Goal: Information Seeking & Learning: Find specific fact

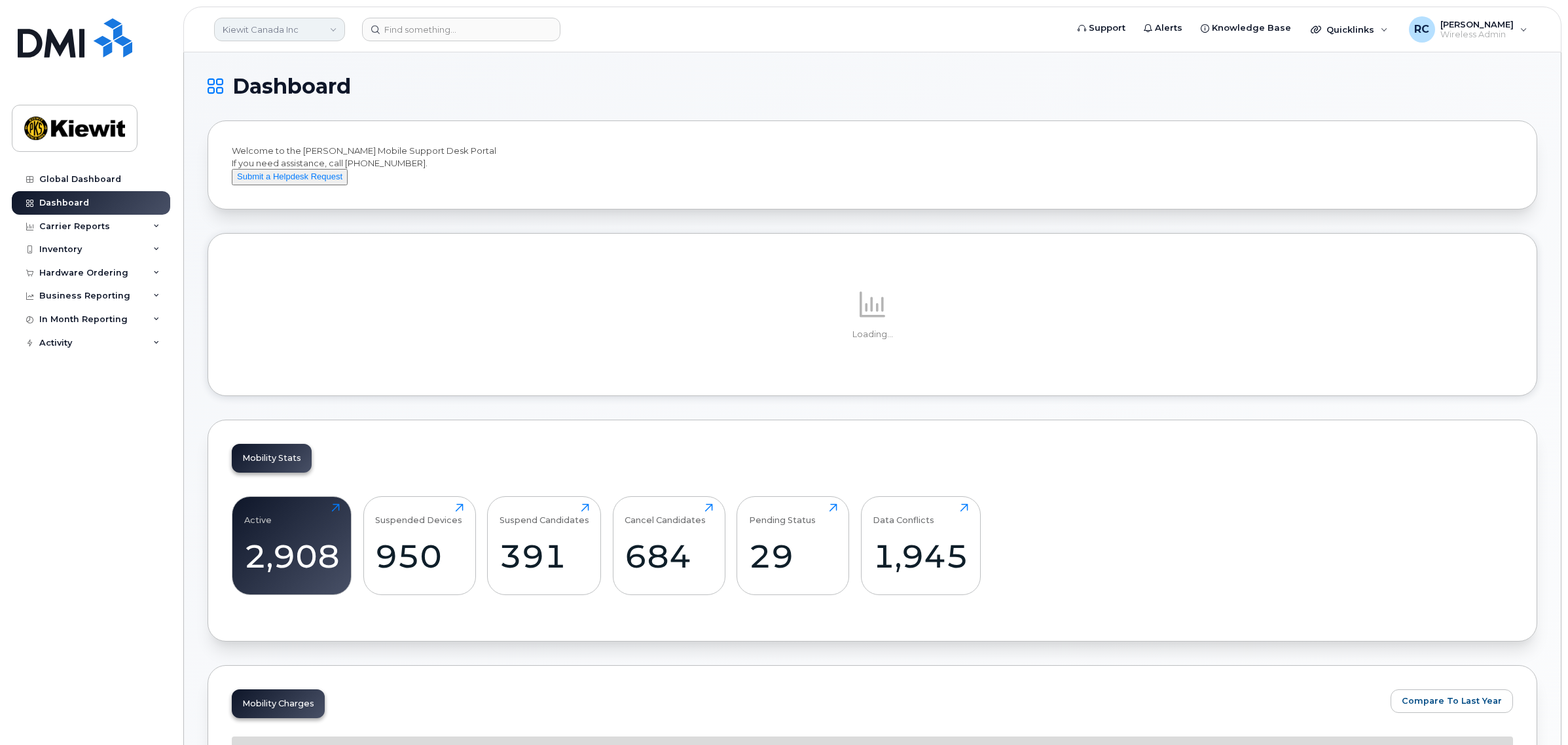
click at [325, 25] on link "Kiewit Canada Inc" at bounding box center [279, 29] width 131 height 24
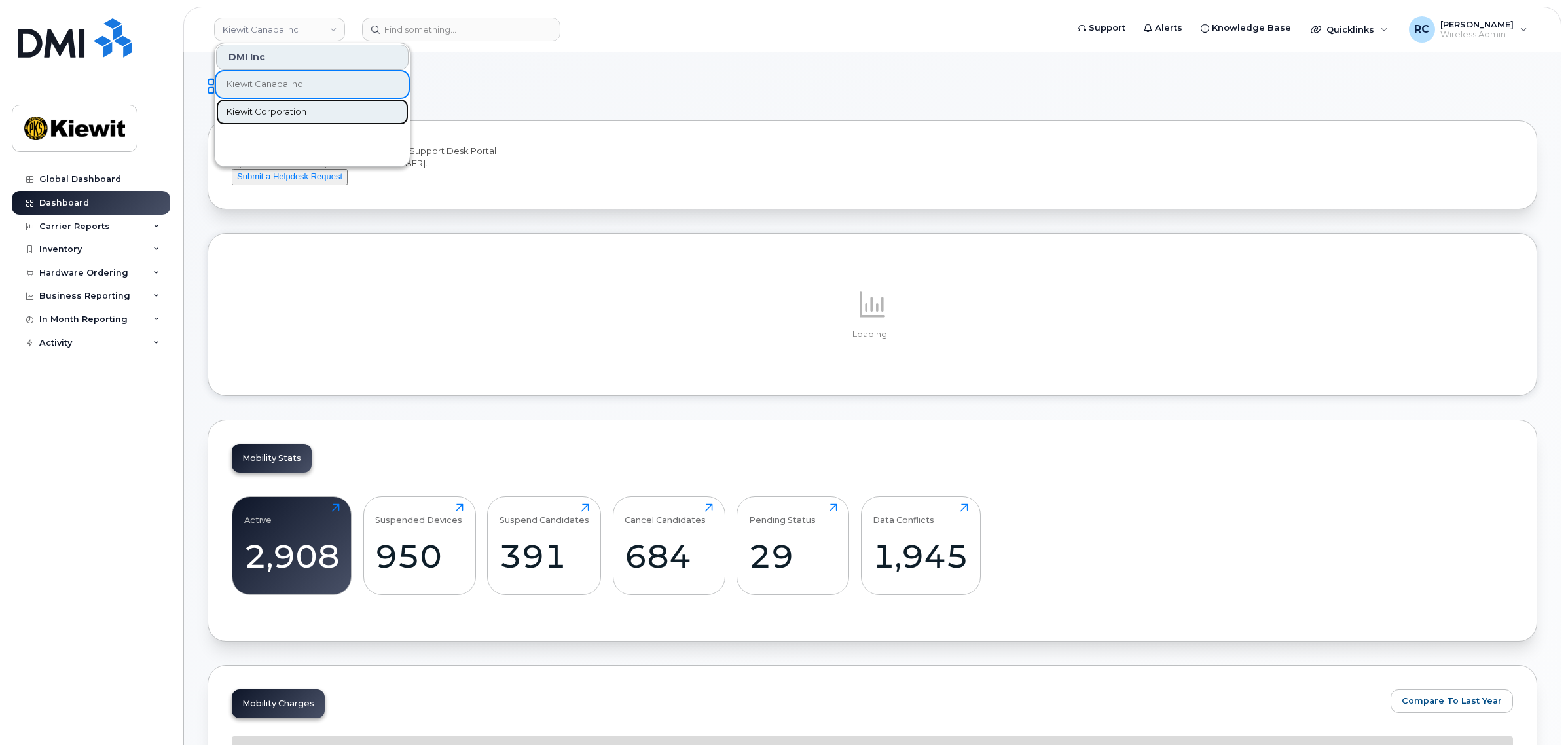
click at [306, 105] on link "Kiewit Corporation" at bounding box center [312, 112] width 192 height 26
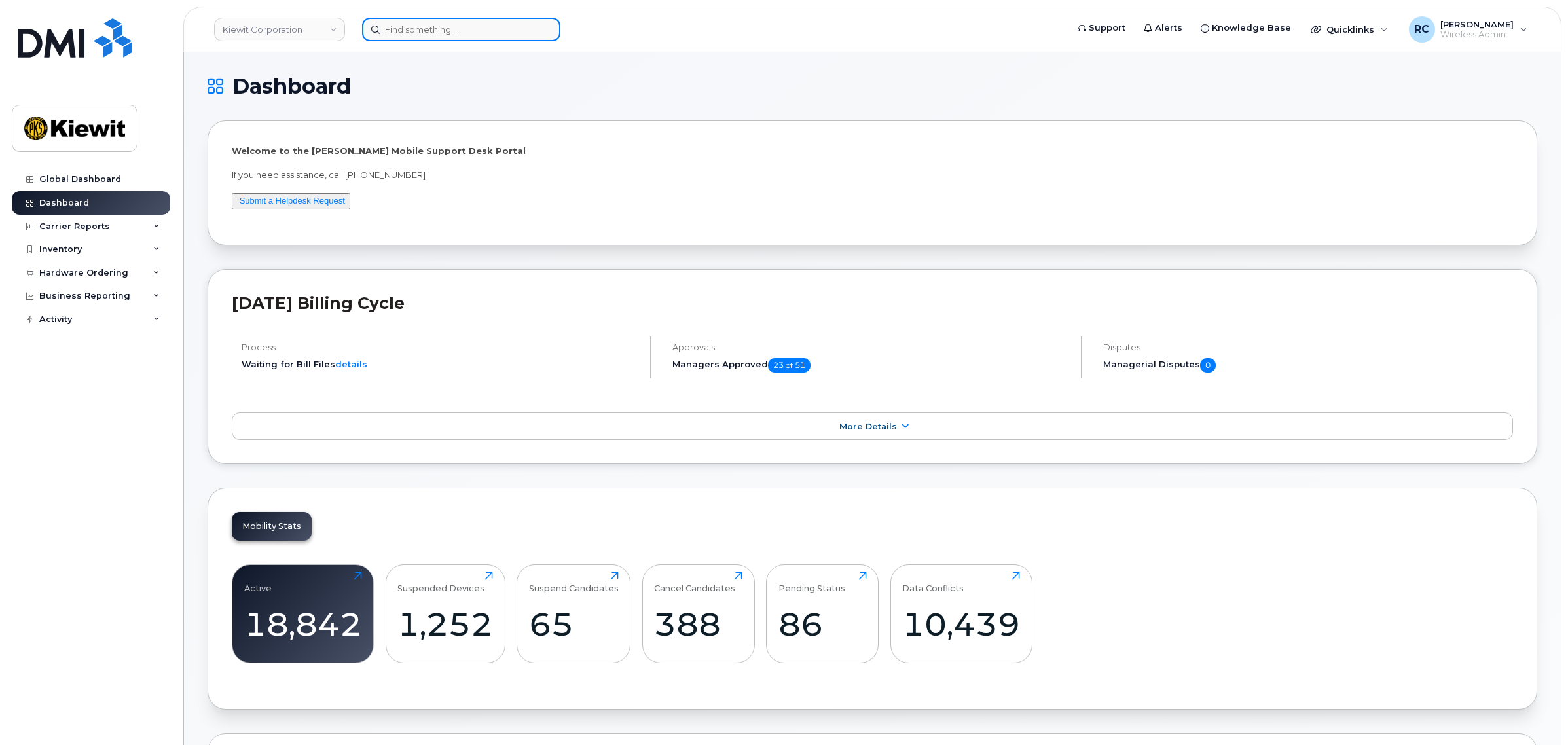
click at [447, 31] on input at bounding box center [461, 29] width 198 height 24
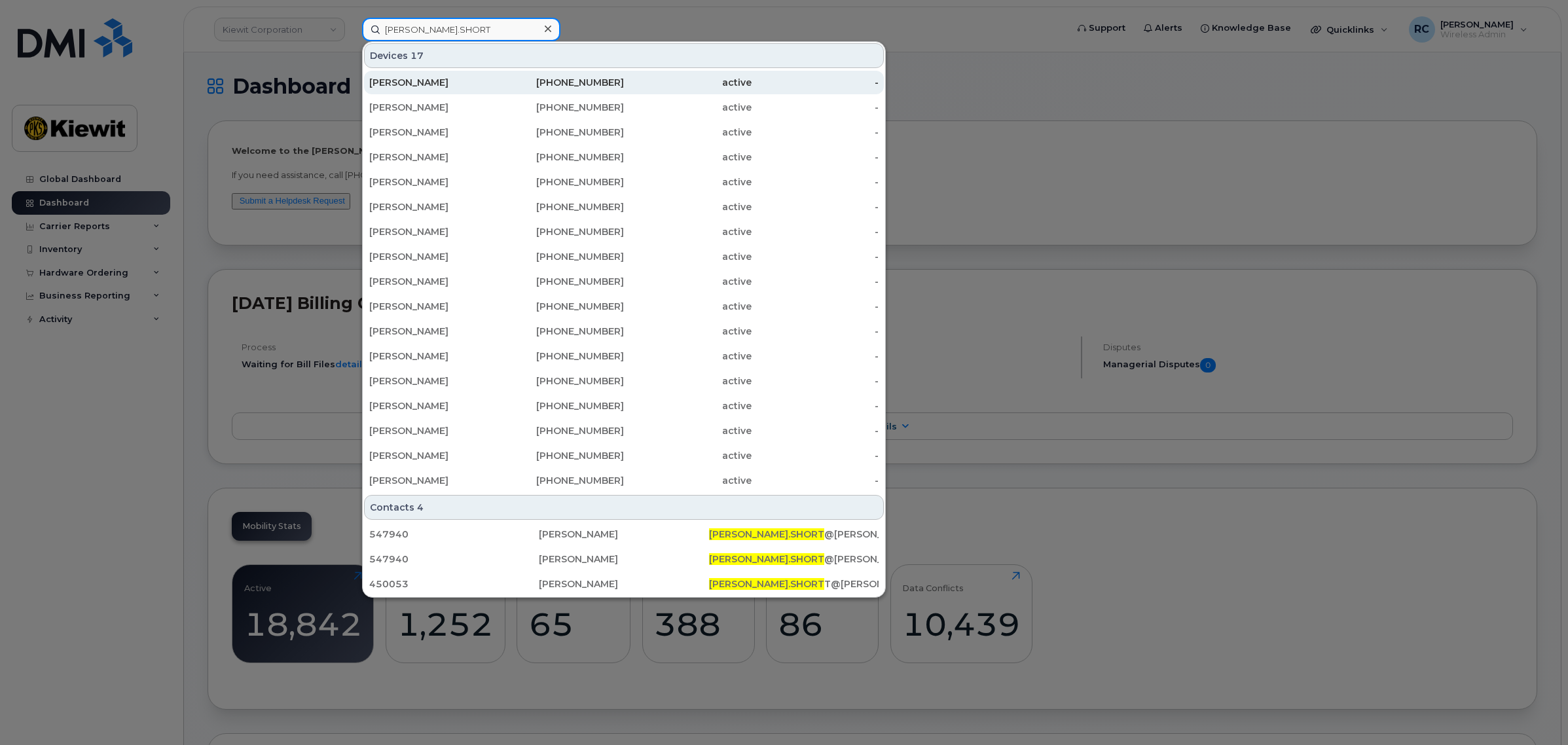
type input "MICHAEL.SHORT"
click at [656, 82] on div "active" at bounding box center [687, 82] width 127 height 13
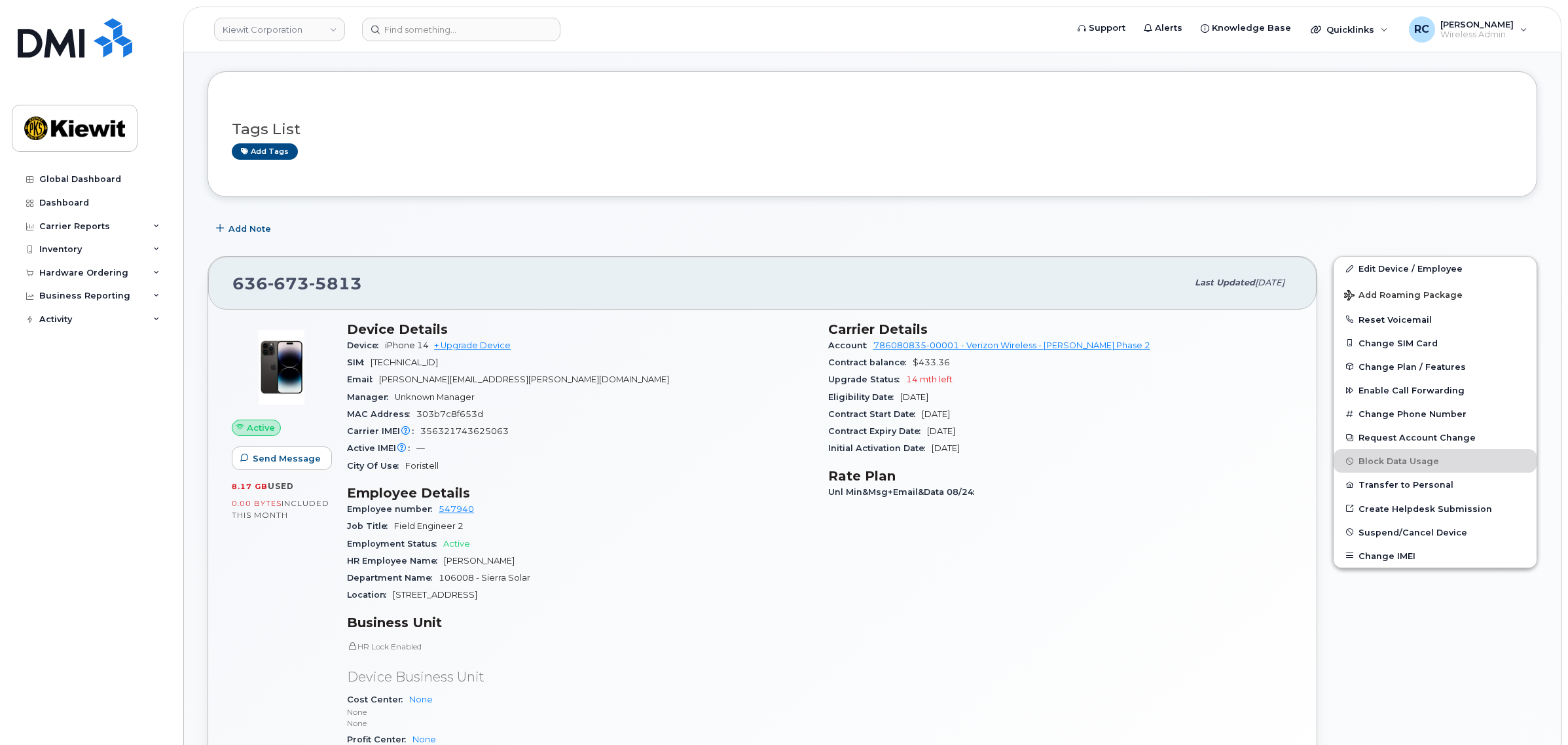
scroll to position [163, 0]
drag, startPoint x: 420, startPoint y: 286, endPoint x: 227, endPoint y: 283, distance: 193.0
click at [227, 283] on div "[PHONE_NUMBER] Last updated [DATE]" at bounding box center [762, 282] width 1109 height 53
copy span "[PHONE_NUMBER]"
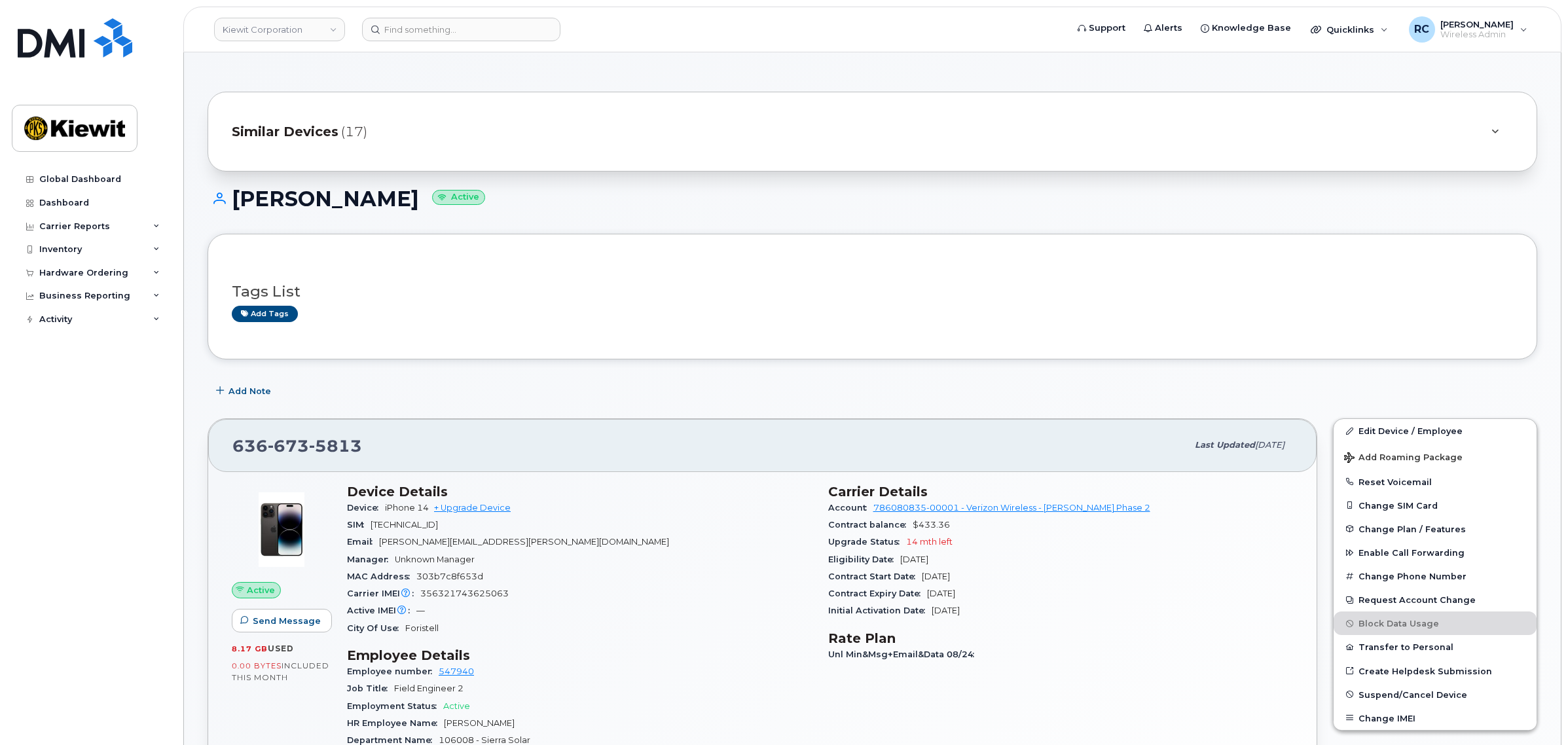
click at [352, 105] on div "Similar Devices (17)" at bounding box center [872, 131] width 1329 height 80
click at [359, 131] on span "(17)" at bounding box center [354, 132] width 26 height 19
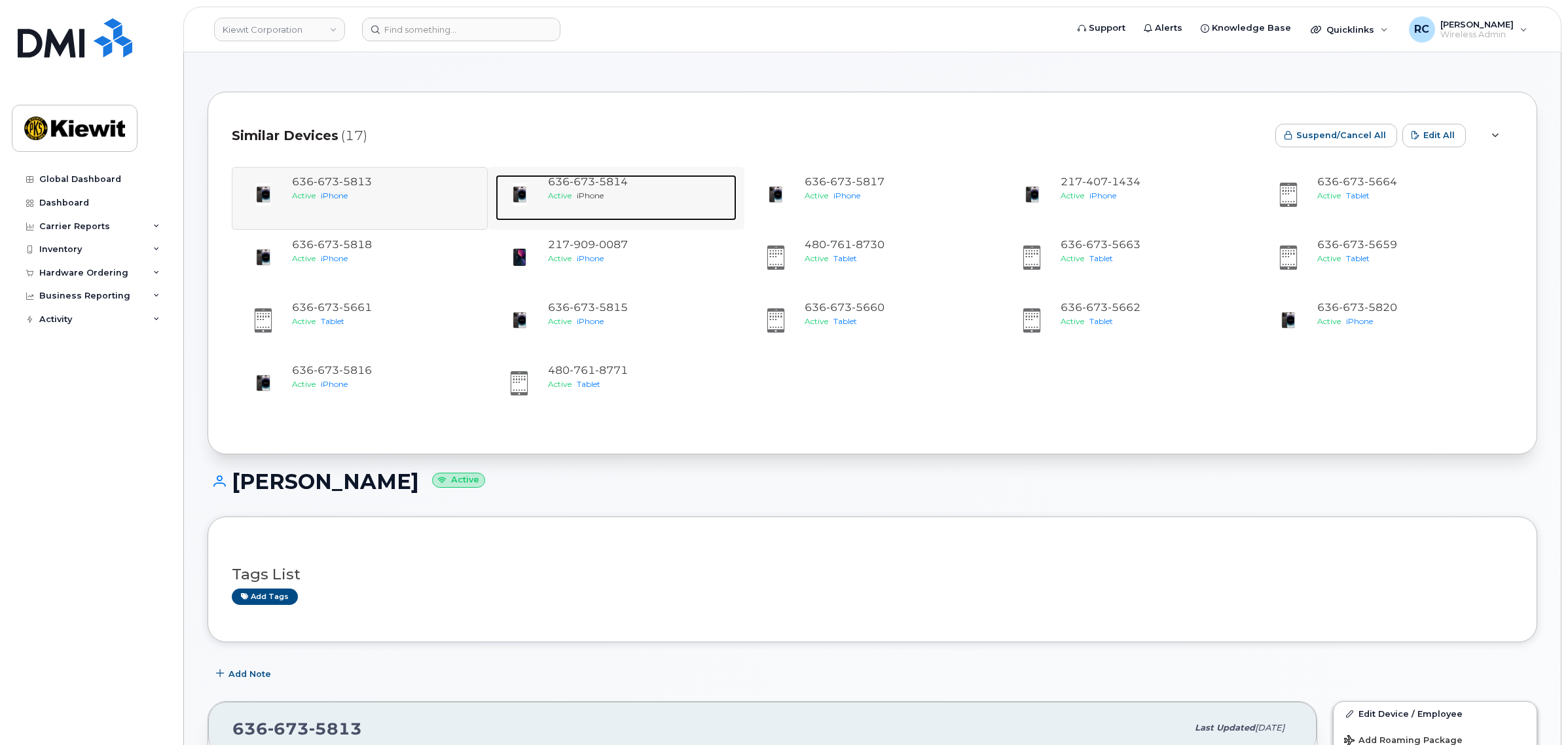
click at [659, 219] on div "636 673 5814 Active iPhone" at bounding box center [639, 197] width 193 height 46
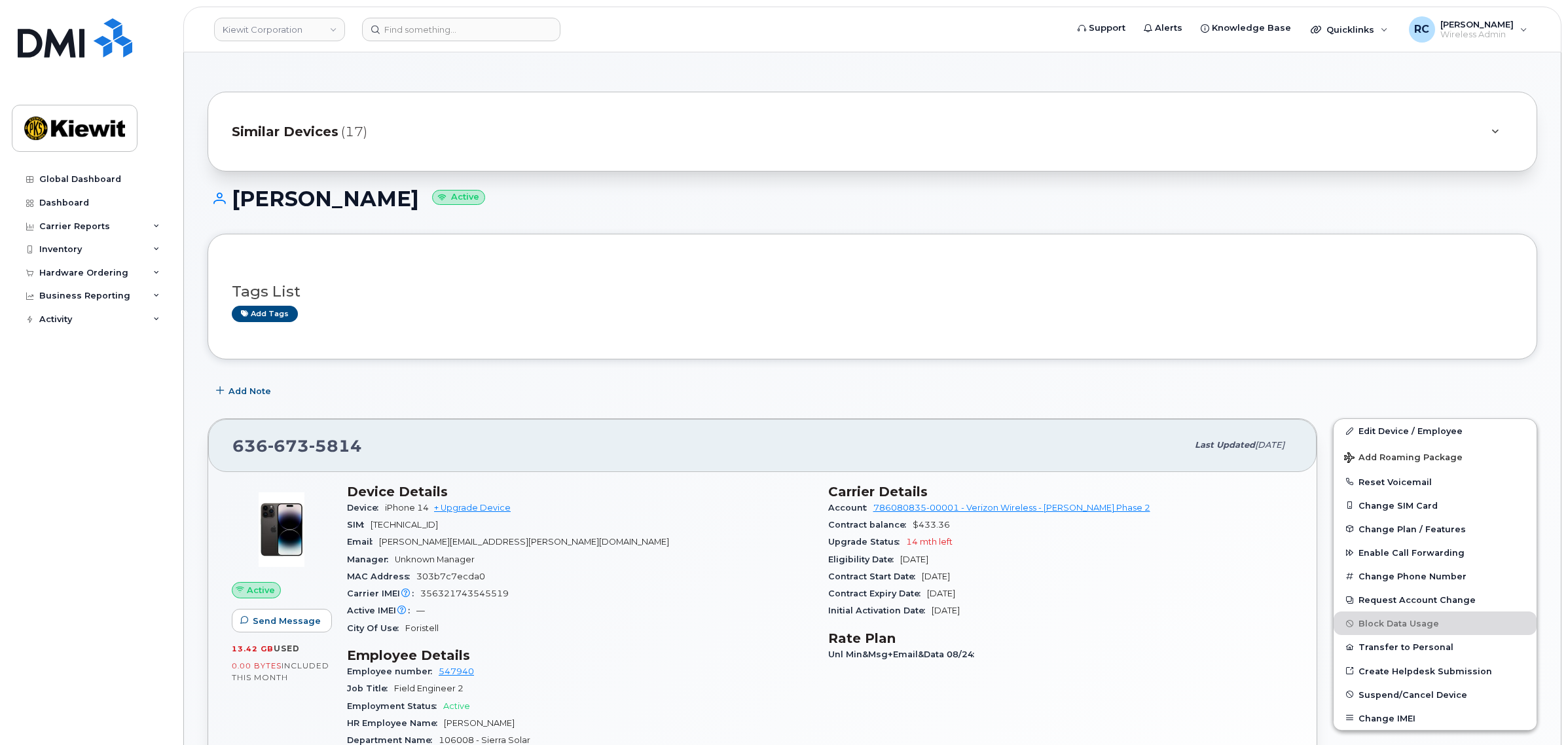
click at [321, 134] on span "Similar Devices" at bounding box center [285, 132] width 107 height 19
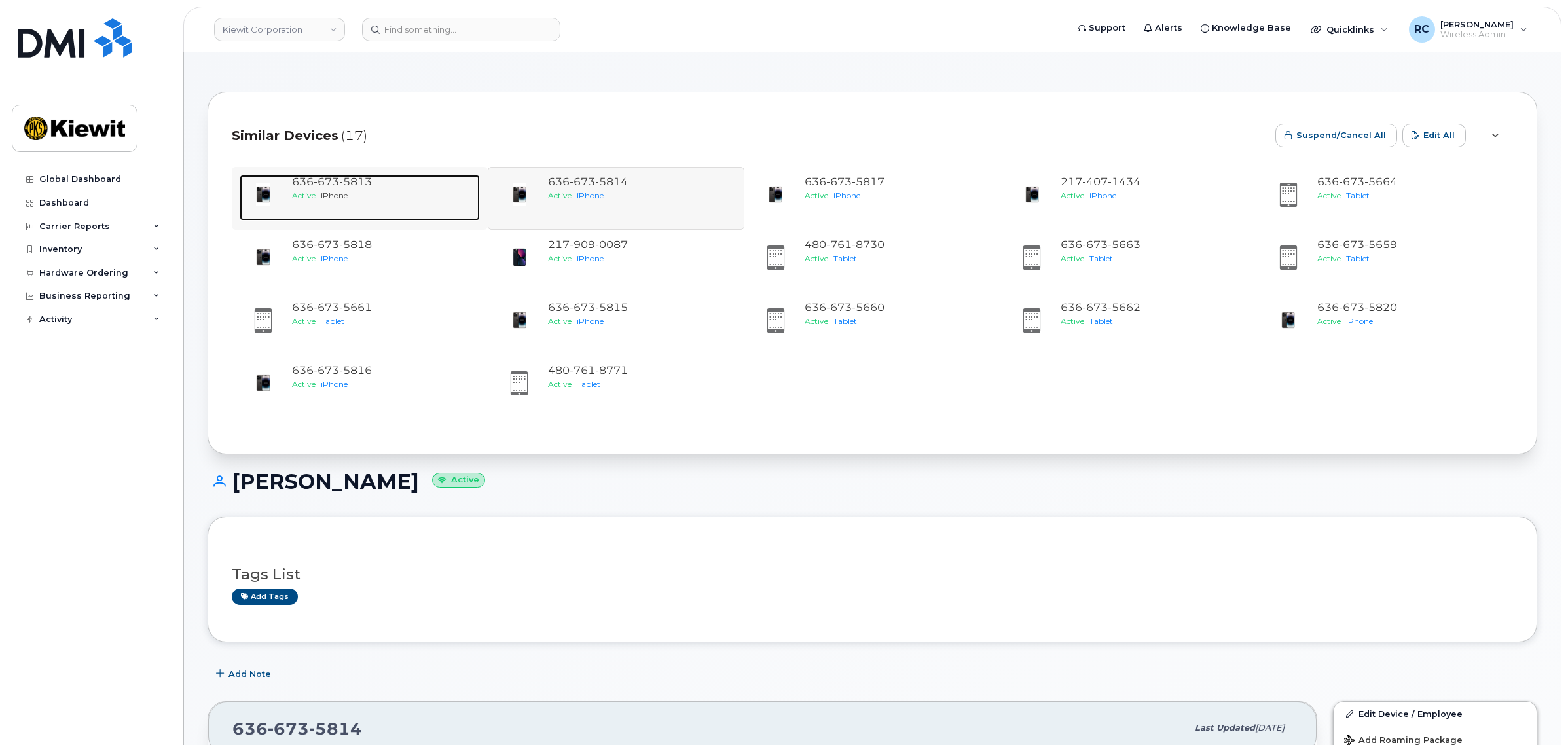
click at [356, 176] on span "5813" at bounding box center [355, 181] width 33 height 12
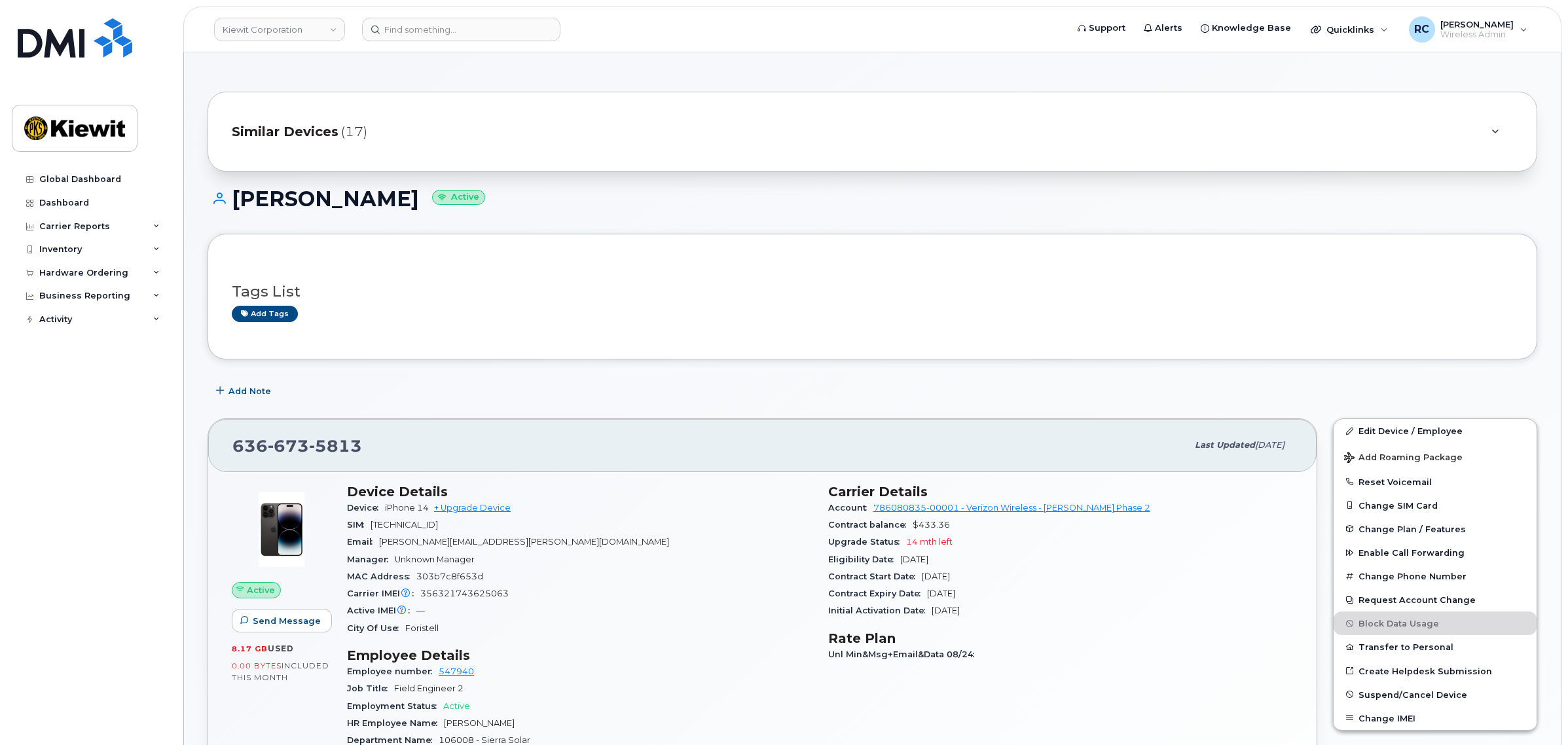
click at [499, 129] on div "Similar Devices (17)" at bounding box center [854, 131] width 1244 height 31
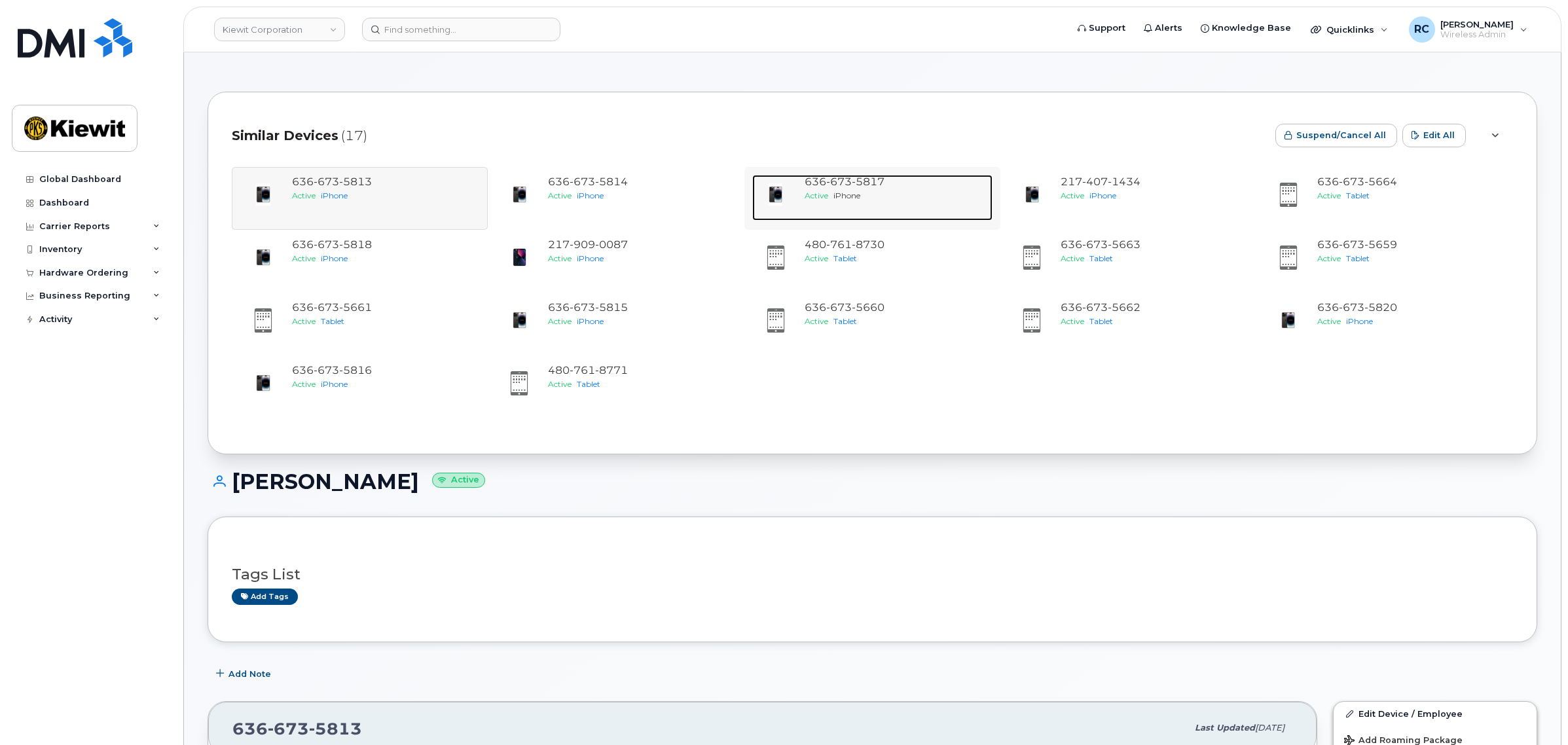
click at [872, 183] on span "5817" at bounding box center [868, 181] width 33 height 12
